Goal: Task Accomplishment & Management: Manage account settings

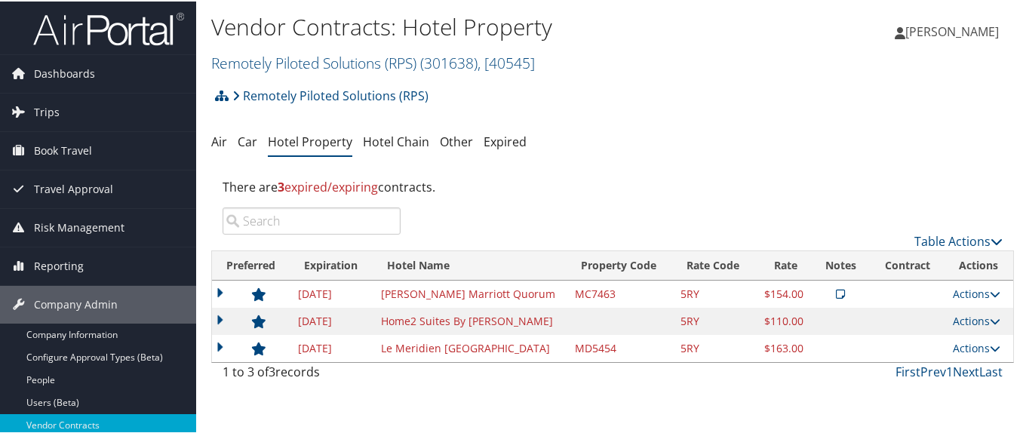
click at [257, 60] on link "Remotely Piloted Solutions (RPS) ( 301638 ) , [ 40545 ]" at bounding box center [373, 61] width 324 height 20
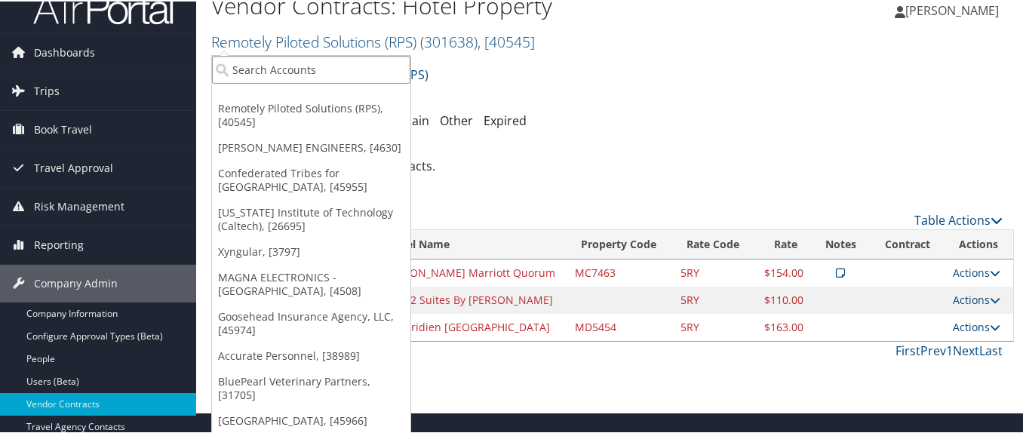
click at [263, 66] on input "search" at bounding box center [311, 68] width 198 height 28
paste input "301463"
type input "301463"
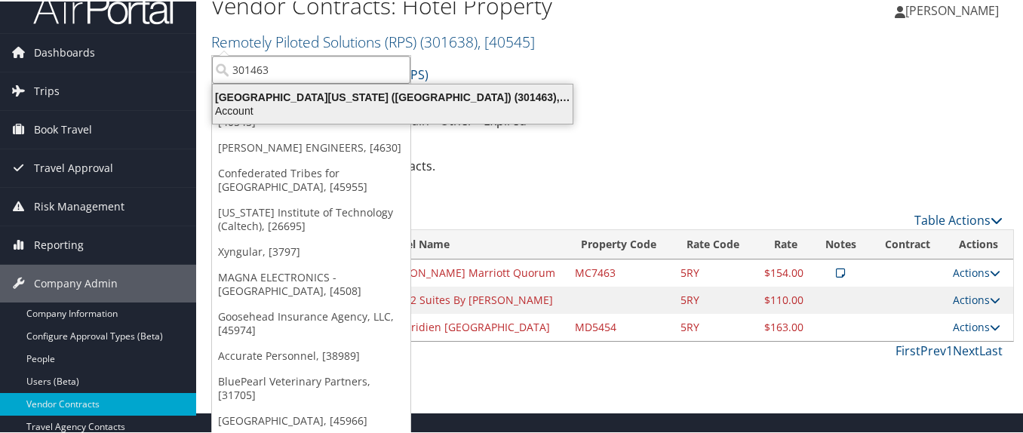
click at [284, 102] on div "University of Southern California (USC) (301463), [31161]" at bounding box center [393, 96] width 378 height 14
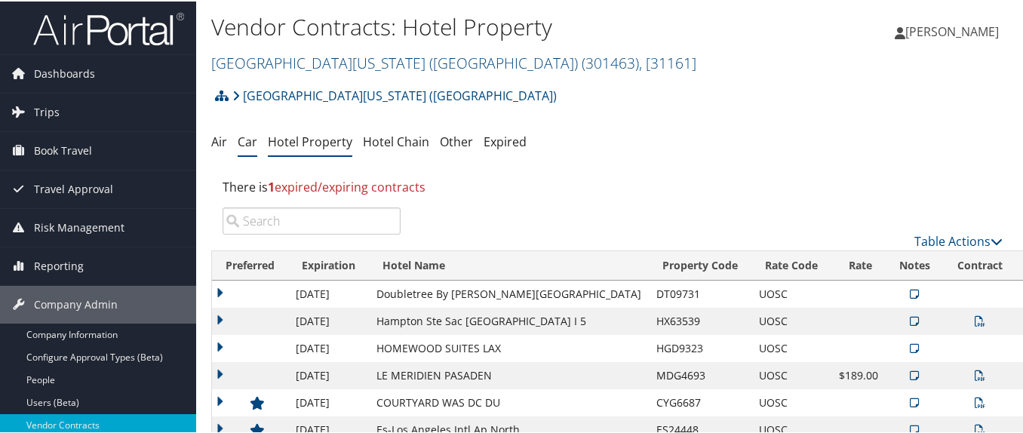
click at [246, 143] on link "Car" at bounding box center [248, 140] width 20 height 17
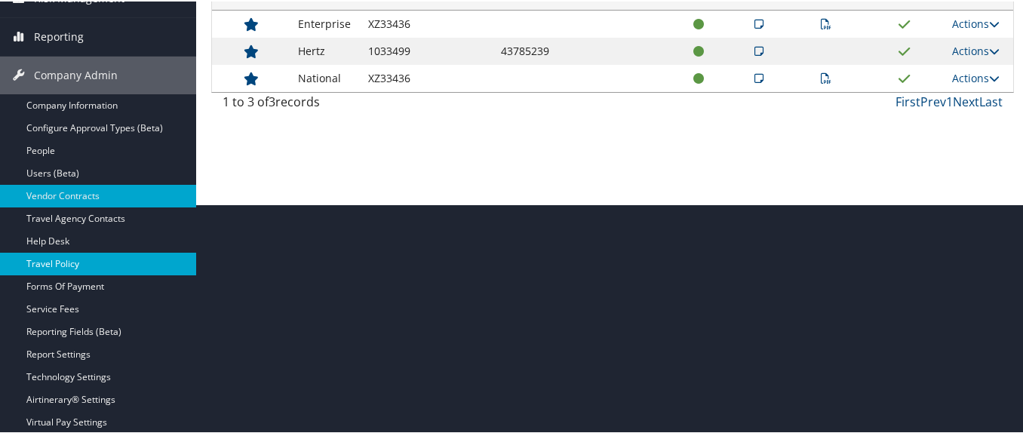
scroll to position [223, 0]
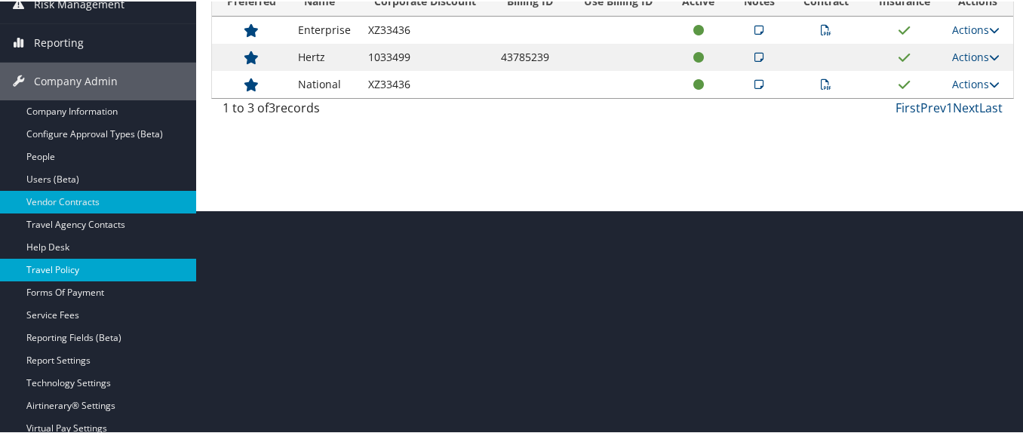
click at [97, 113] on link "Company Information" at bounding box center [98, 110] width 196 height 23
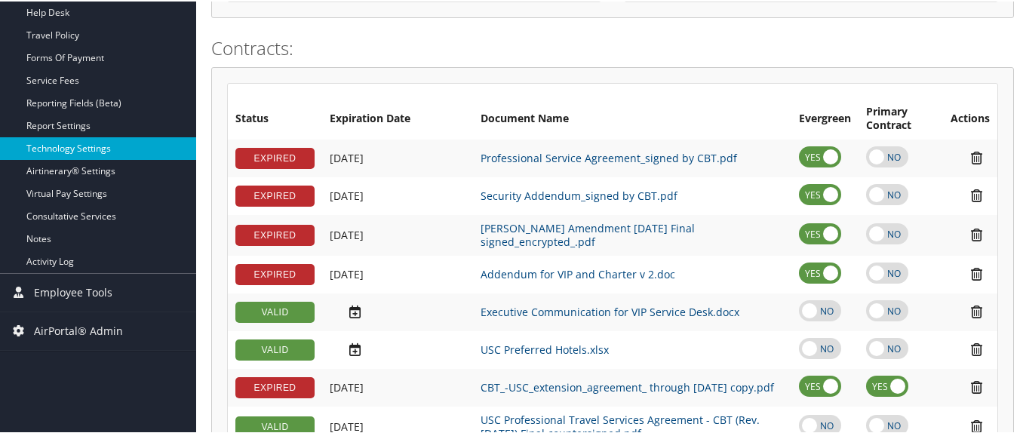
scroll to position [377, 0]
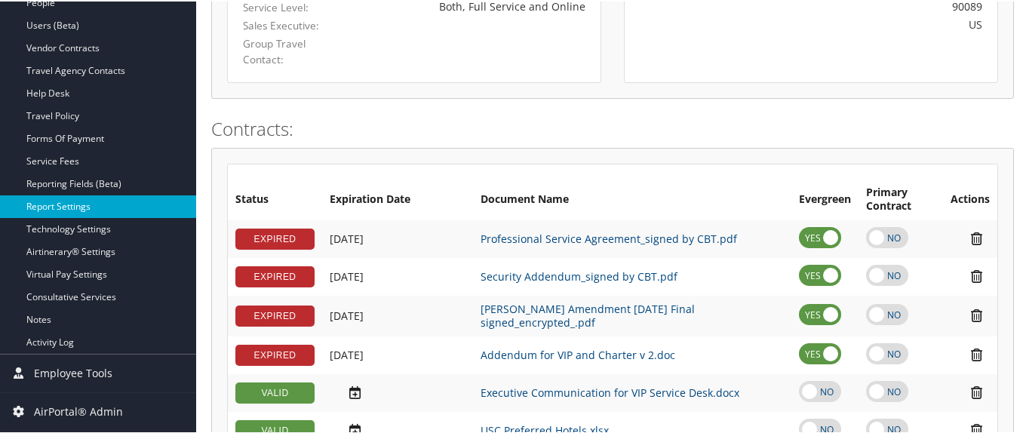
click at [123, 199] on link "Report Settings" at bounding box center [98, 205] width 196 height 23
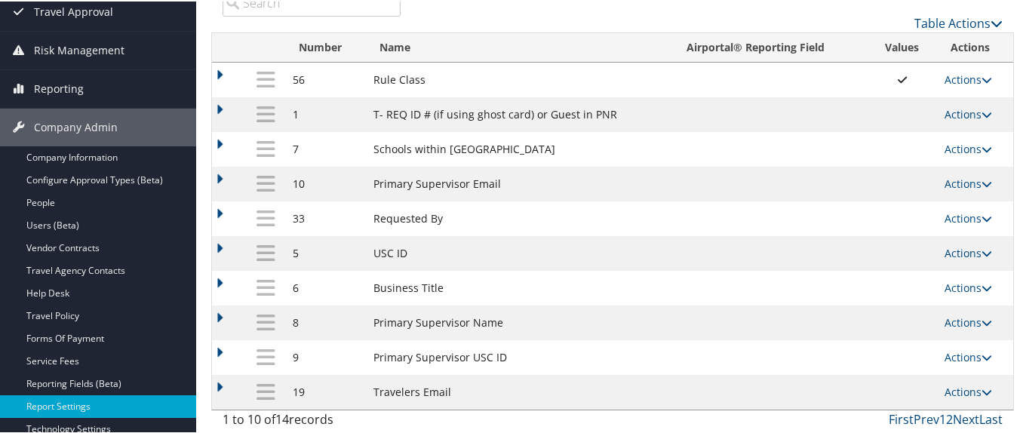
scroll to position [151, 0]
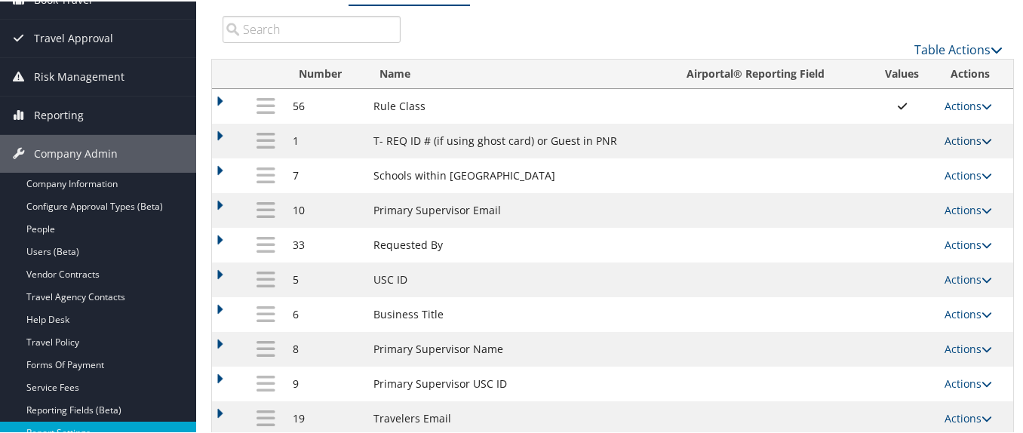
click at [957, 137] on link "Actions" at bounding box center [969, 139] width 48 height 14
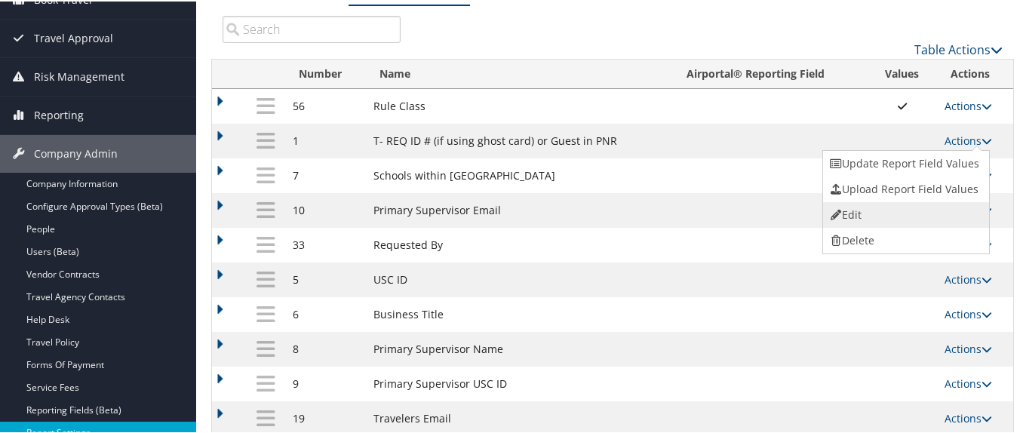
click at [905, 212] on link "Edit" at bounding box center [904, 214] width 163 height 26
select select "1"
select select "trip"
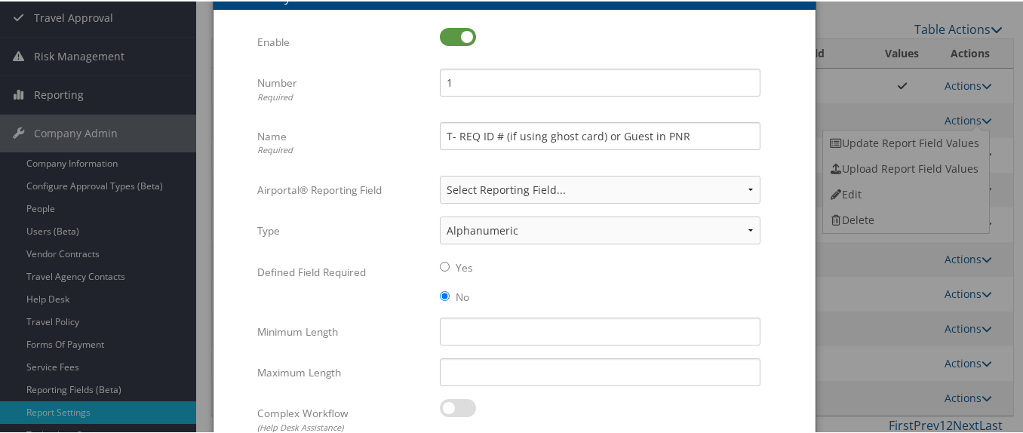
scroll to position [160, 0]
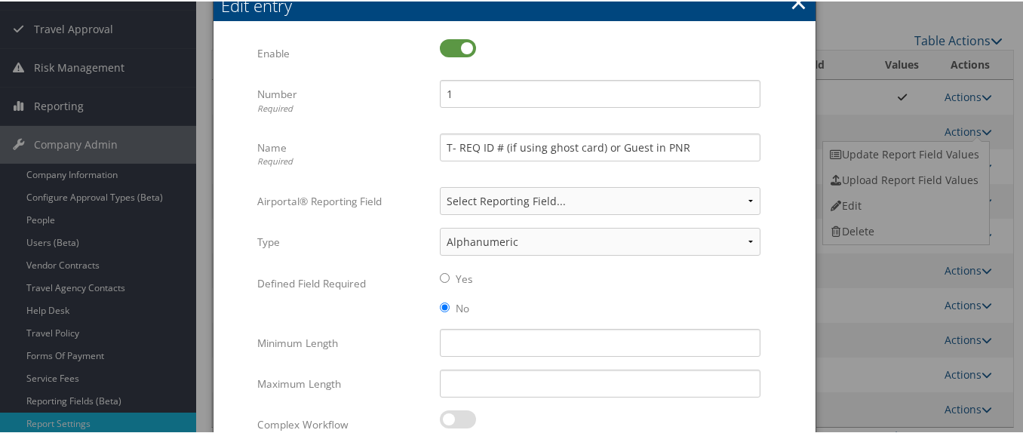
click at [795, 7] on button "×" at bounding box center [798, 1] width 17 height 30
